Goal: Task Accomplishment & Management: Manage account settings

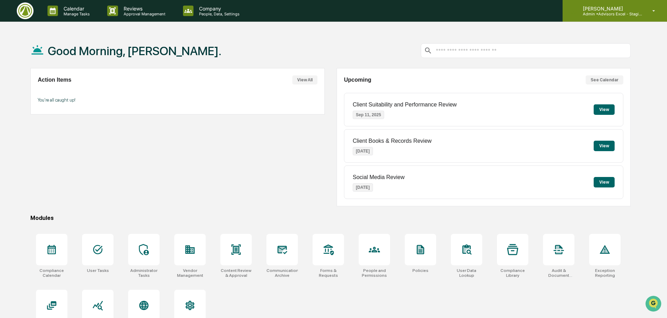
click at [610, 14] on p "Admin • Advisors Excel - Staging" at bounding box center [609, 14] width 65 height 5
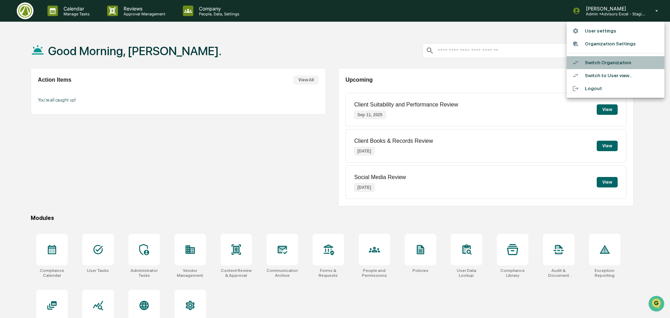
click at [614, 67] on li "Switch Organization" at bounding box center [616, 62] width 98 height 13
